Goal: Information Seeking & Learning: Learn about a topic

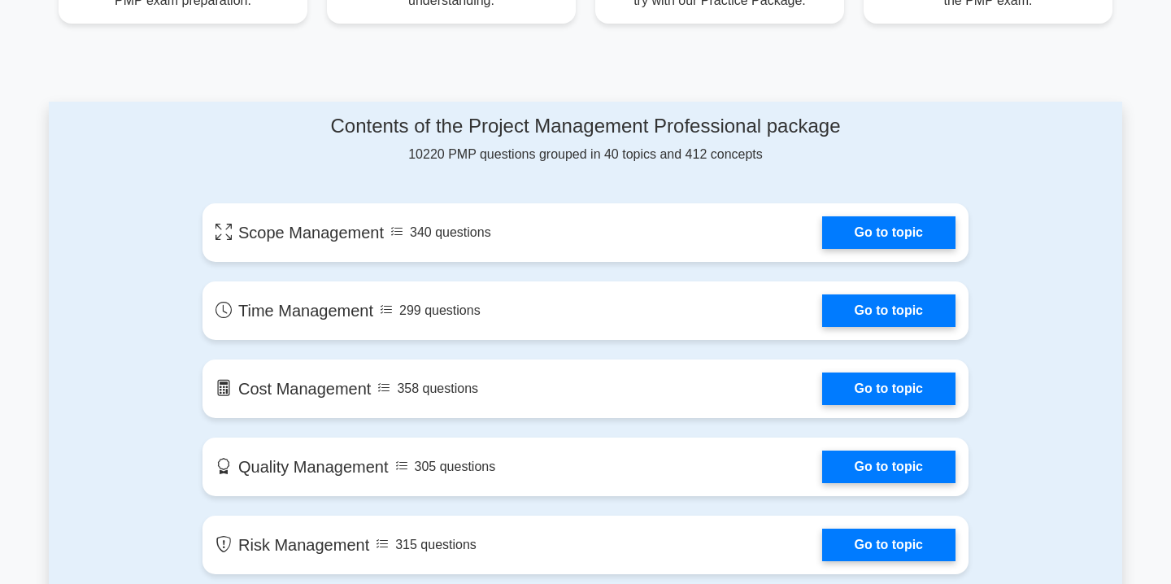
scroll to position [760, 0]
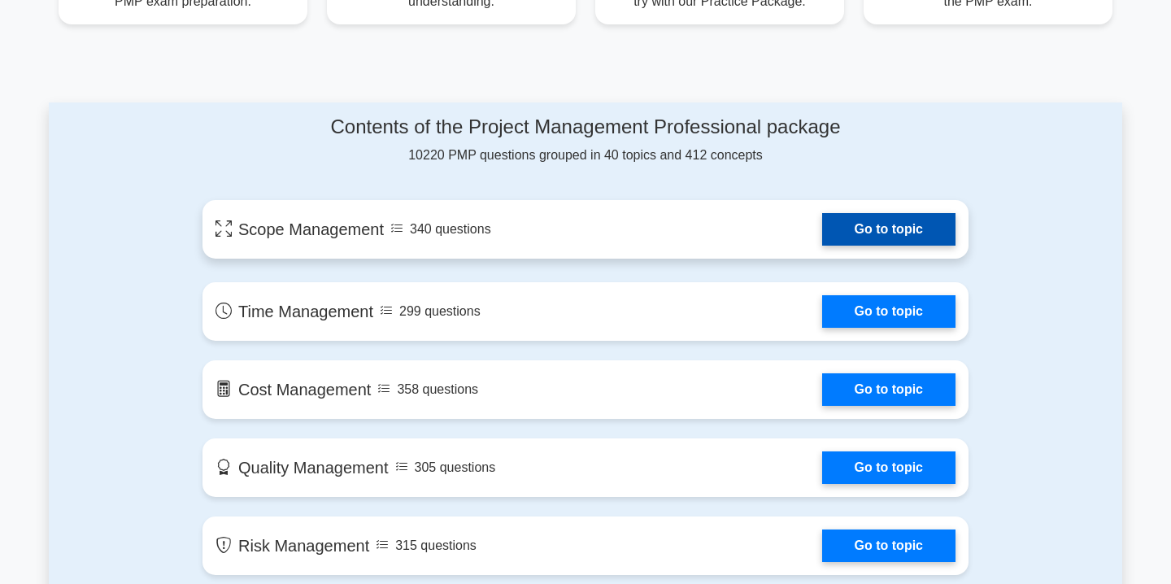
click at [834, 246] on link "Go to topic" at bounding box center [888, 229] width 133 height 33
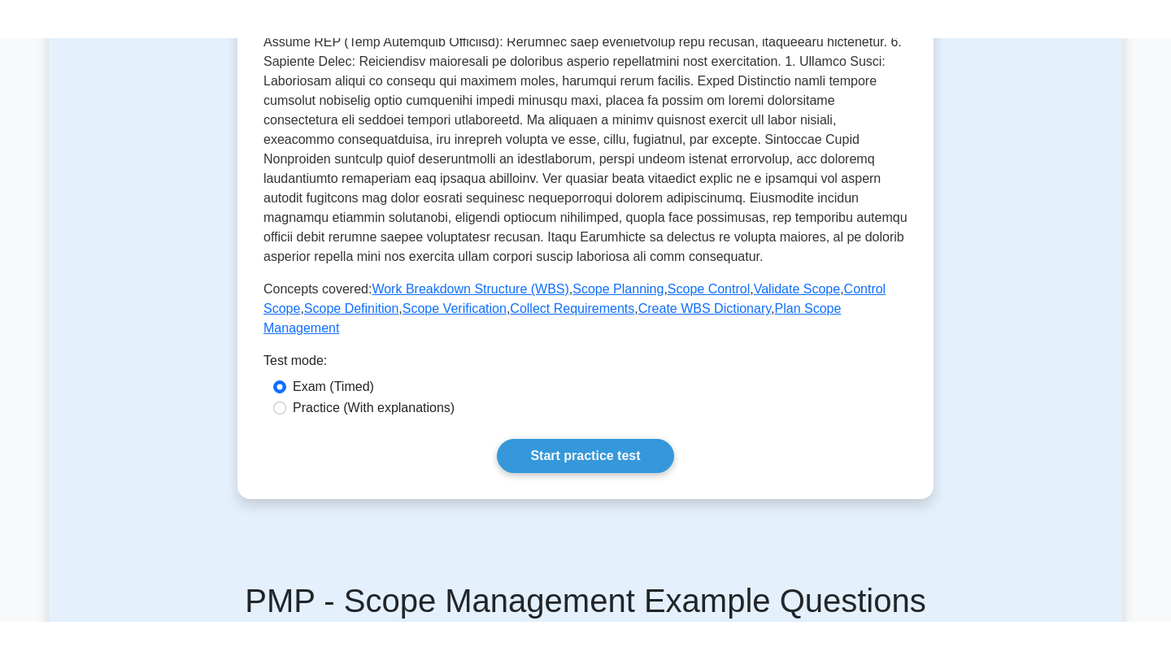
scroll to position [486, 0]
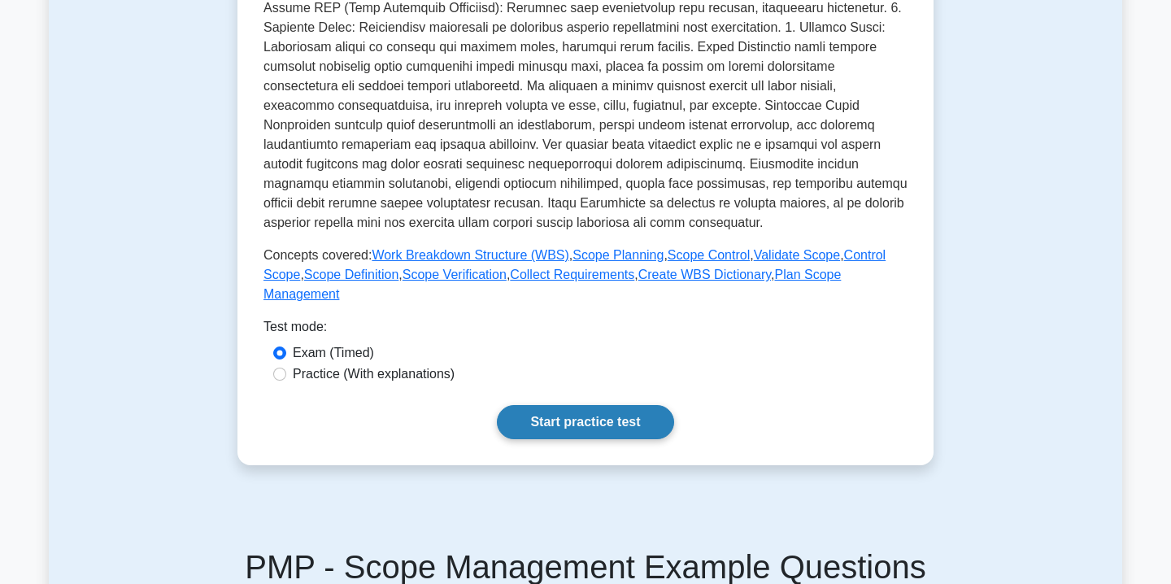
click at [603, 427] on link "Start practice test" at bounding box center [585, 422] width 176 height 34
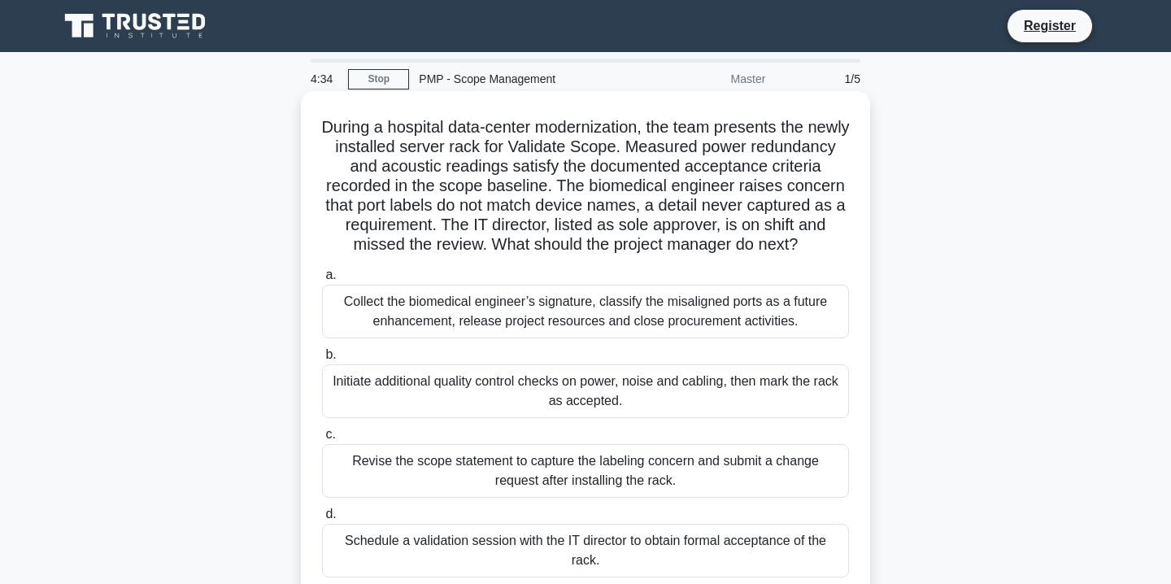
click at [466, 320] on div "Collect the biomedical engineer’s signature, classify the misaligned ports as a…" at bounding box center [585, 312] width 527 height 54
click at [322, 281] on input "a. Collect the biomedical engineer’s signature, classify the misaligned ports a…" at bounding box center [322, 275] width 0 height 11
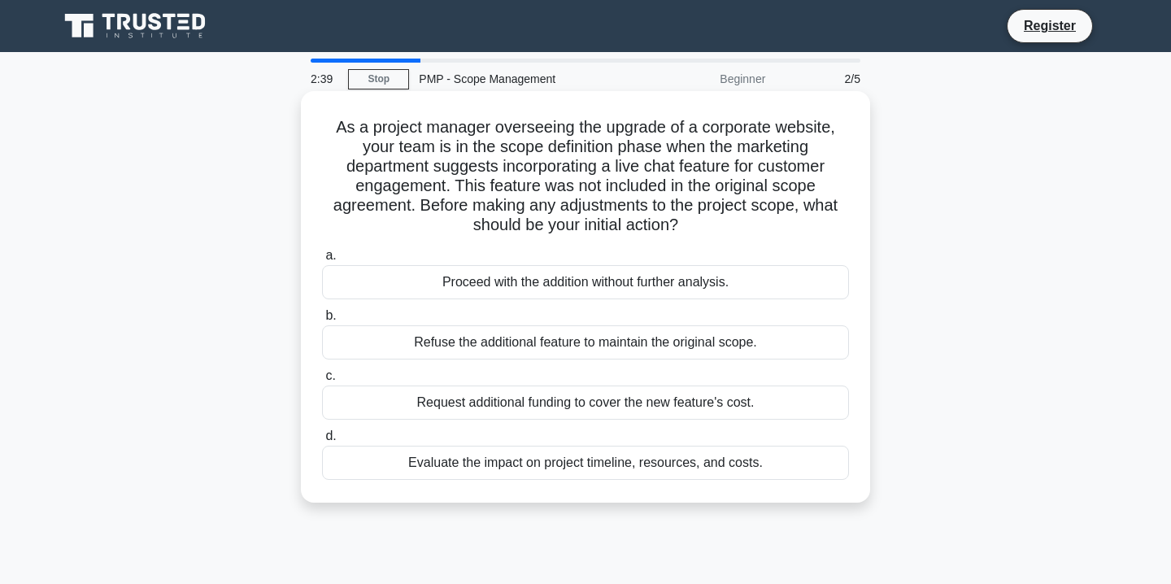
click at [449, 462] on div "Evaluate the impact on project timeline, resources, and costs." at bounding box center [585, 463] width 527 height 34
click at [322, 442] on input "d. Evaluate the impact on project timeline, resources, and costs." at bounding box center [322, 436] width 0 height 11
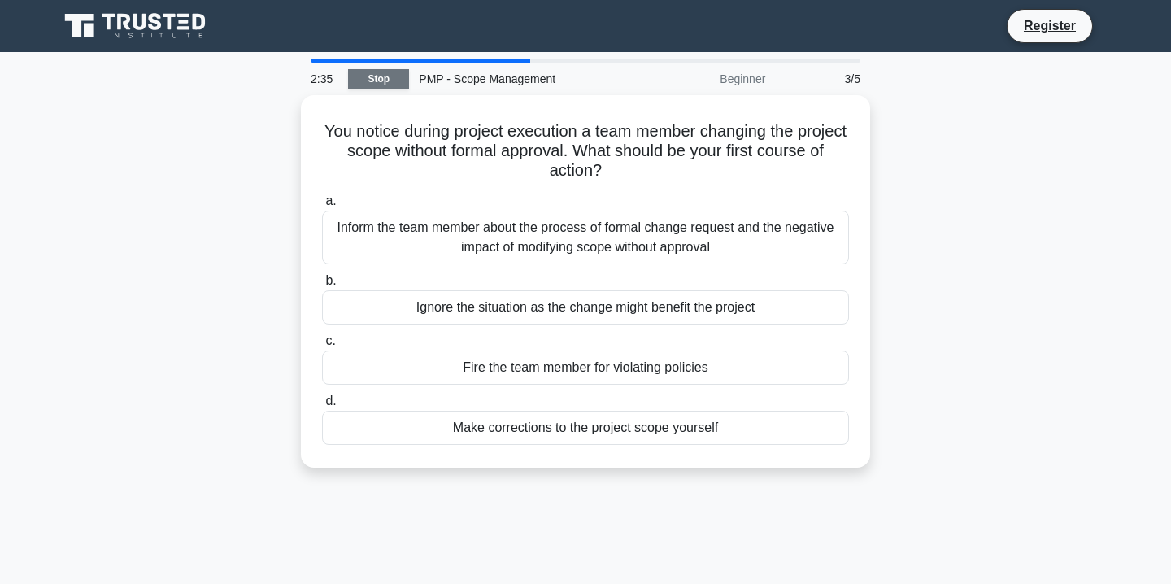
click at [390, 82] on link "Stop" at bounding box center [378, 79] width 61 height 20
